Goal: Information Seeking & Learning: Learn about a topic

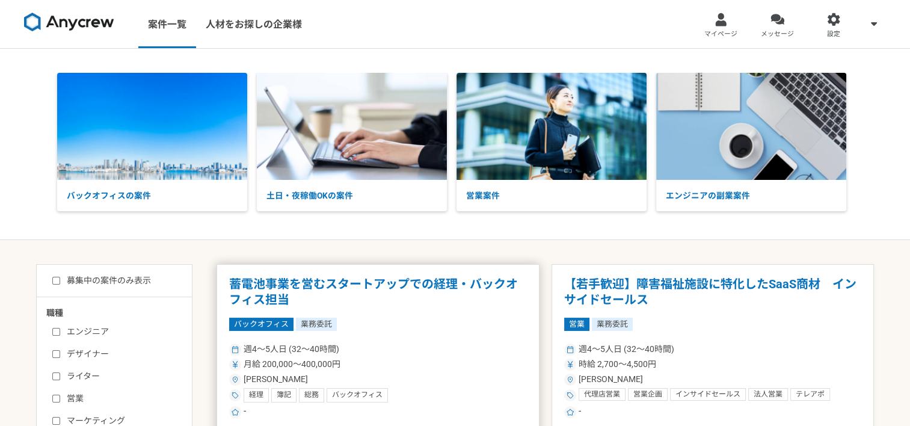
scroll to position [200, 0]
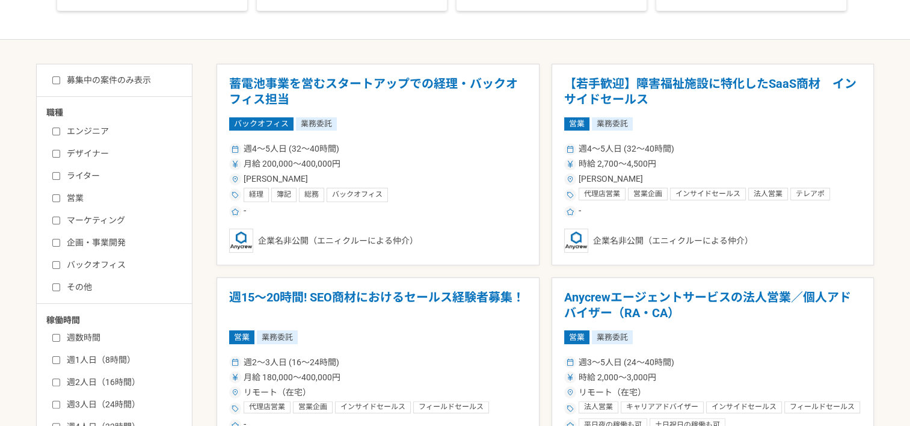
click at [76, 150] on label "デザイナー" at bounding box center [121, 153] width 138 height 13
click at [60, 150] on input "デザイナー" at bounding box center [56, 154] width 8 height 8
checkbox input "true"
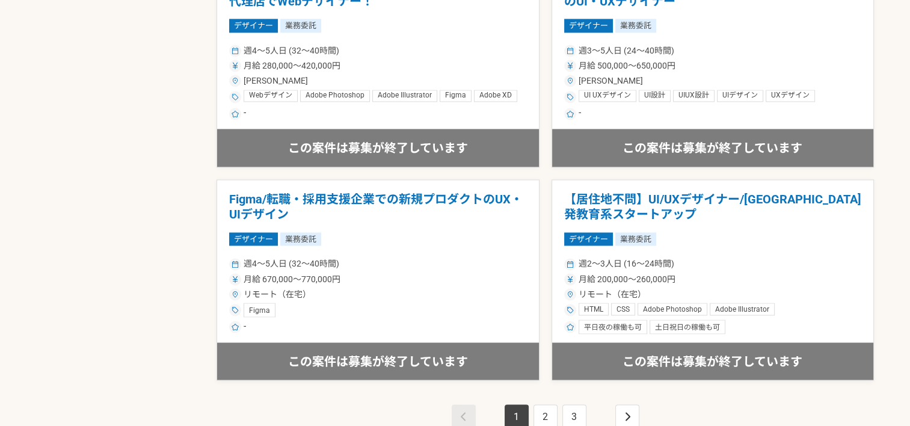
scroll to position [2156, 0]
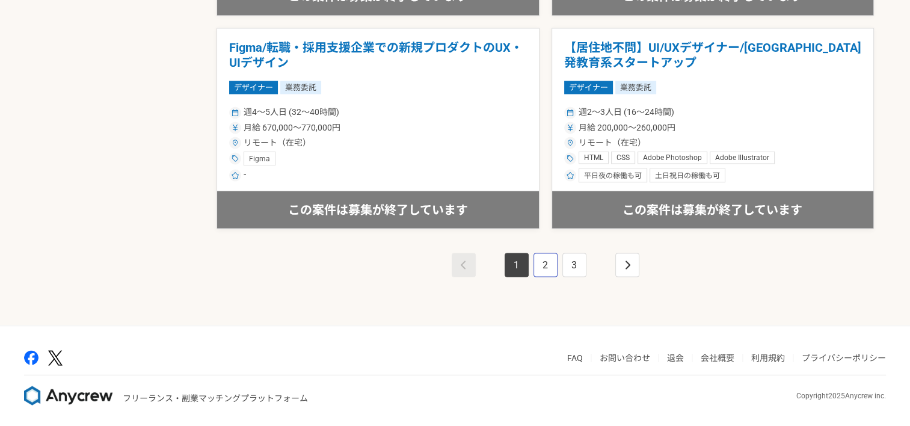
click at [548, 263] on link "2" at bounding box center [545, 265] width 24 height 24
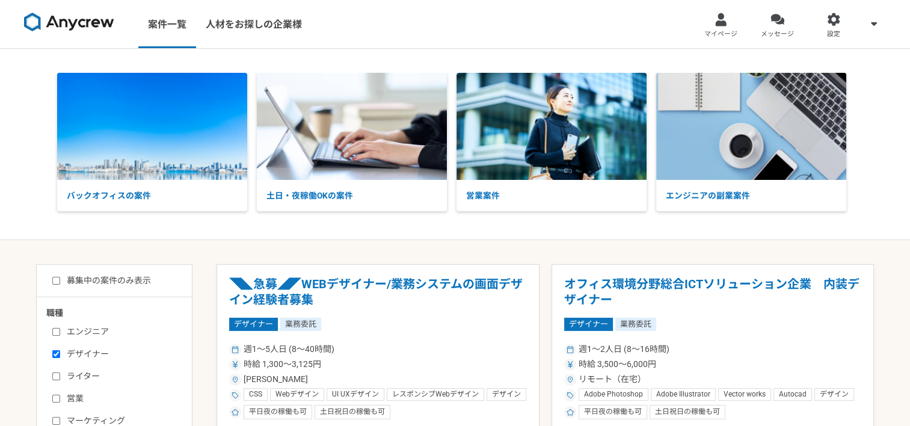
scroll to position [200, 0]
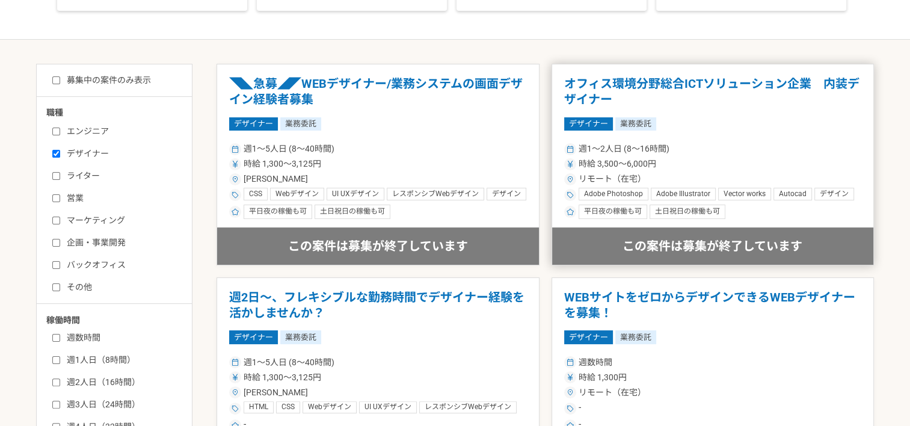
click at [715, 162] on div "時給 3,500〜6,000円" at bounding box center [713, 164] width 298 height 13
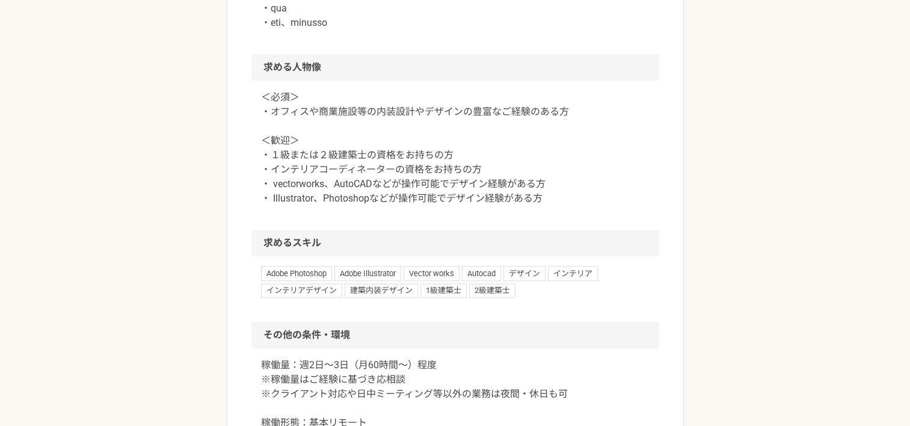
scroll to position [1203, 0]
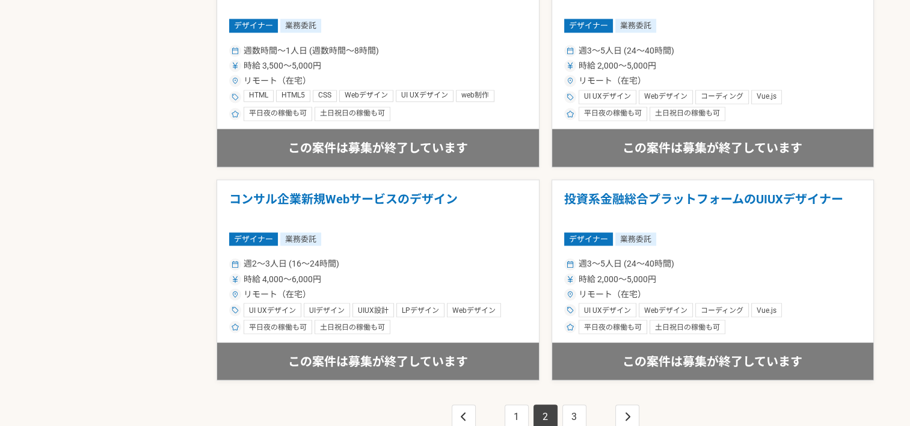
scroll to position [2156, 0]
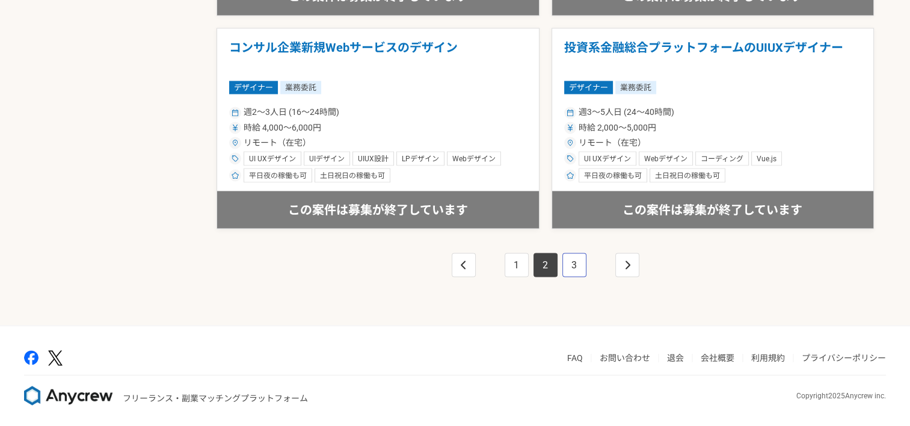
click at [578, 257] on link "3" at bounding box center [574, 265] width 24 height 24
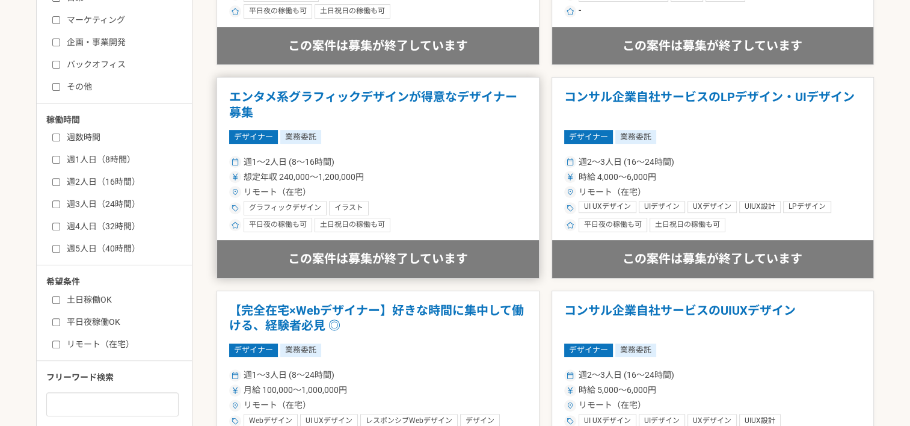
scroll to position [601, 0]
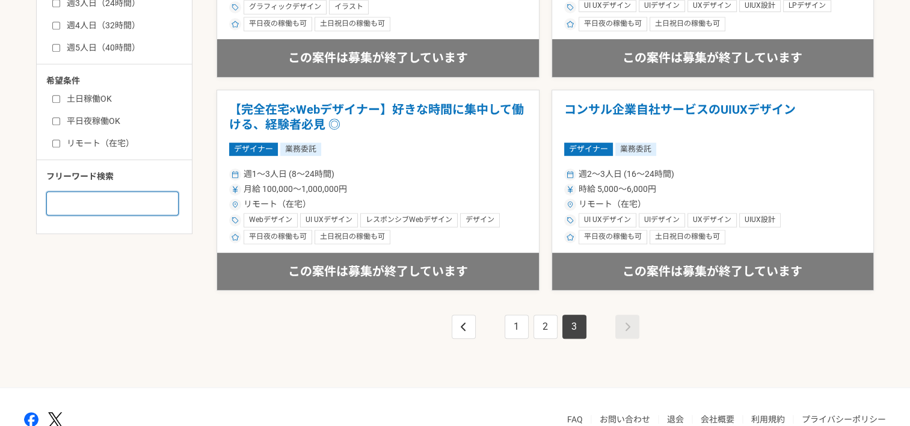
click at [121, 202] on input at bounding box center [112, 203] width 132 height 24
type input "住宅"
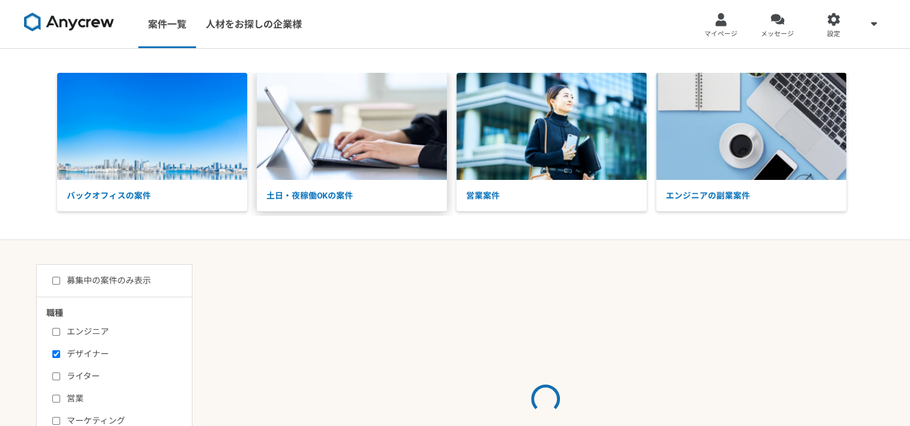
scroll to position [200, 0]
